Goal: Find specific page/section: Find specific page/section

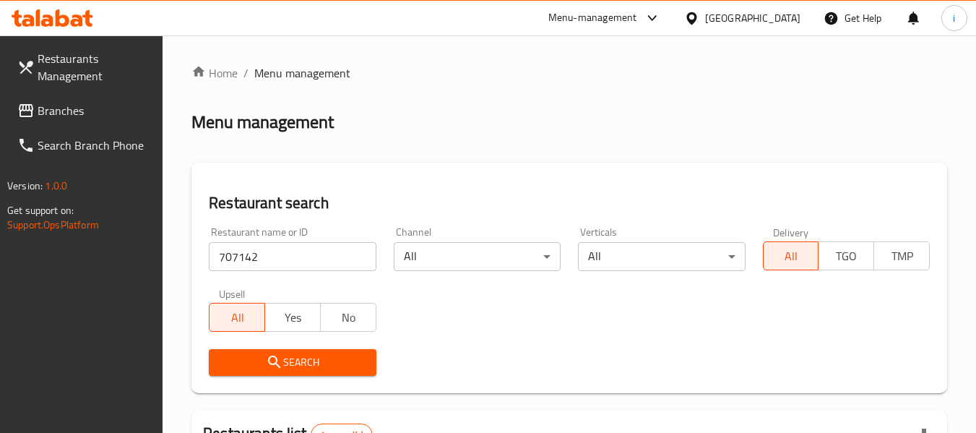
scroll to position [144, 0]
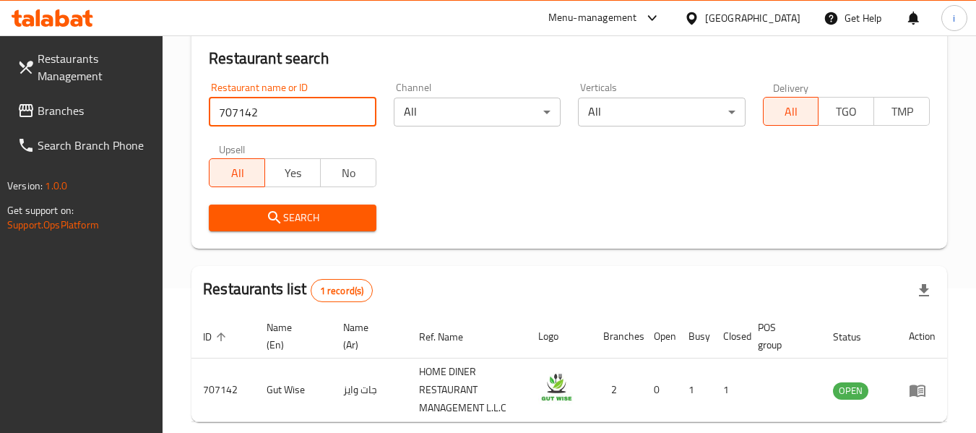
click at [315, 124] on input "707142" at bounding box center [292, 112] width 167 height 29
click at [85, 108] on span "Branches" at bounding box center [95, 110] width 114 height 17
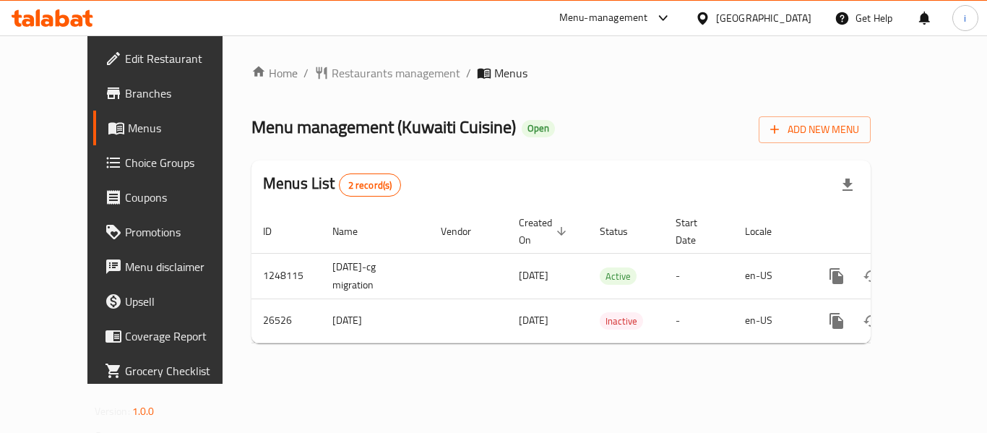
click at [765, 24] on div "[GEOGRAPHIC_DATA]" at bounding box center [763, 18] width 95 height 16
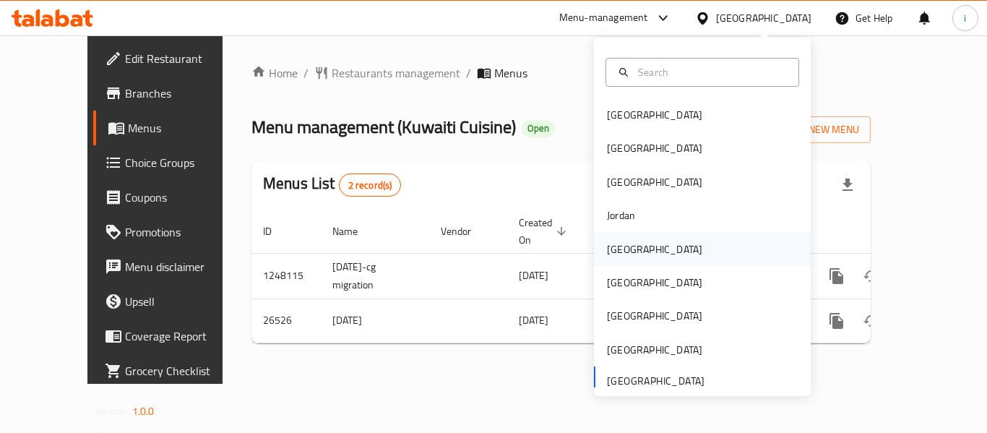
click at [613, 254] on div "[GEOGRAPHIC_DATA]" at bounding box center [654, 249] width 95 height 16
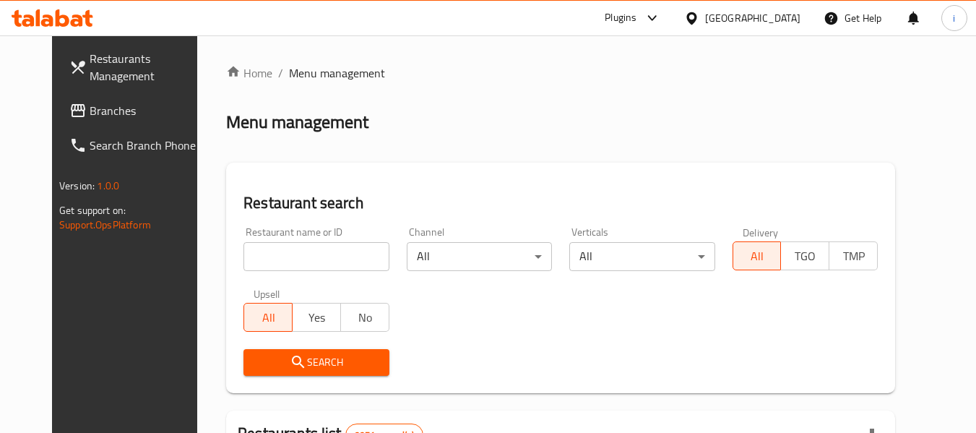
click at [90, 118] on span "Branches" at bounding box center [147, 110] width 114 height 17
